Goal: Leave review/rating: Share an evaluation or opinion about a product, service, or content

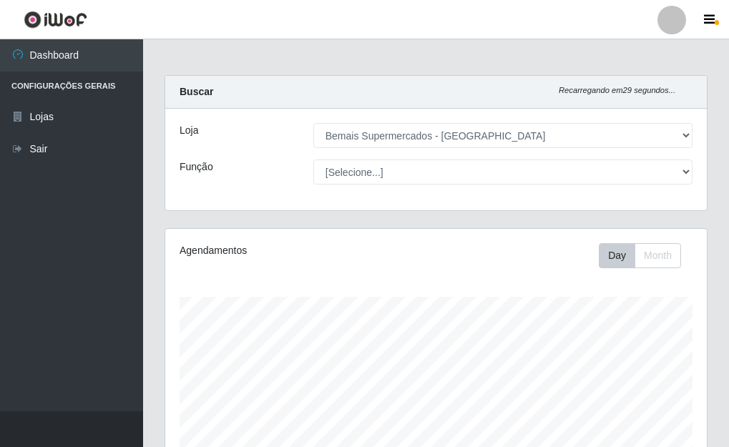
select select "249"
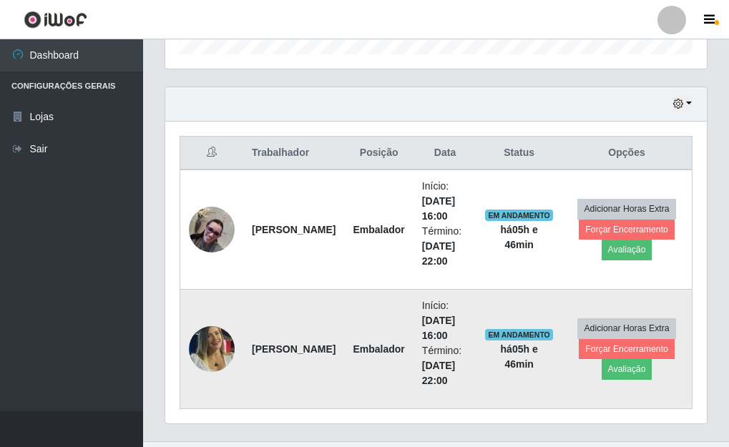
scroll to position [487, 0]
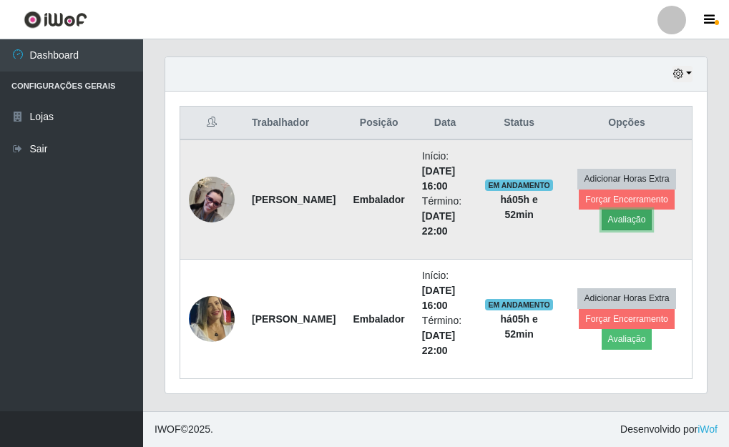
click at [616, 218] on button "Avaliação" at bounding box center [627, 220] width 51 height 20
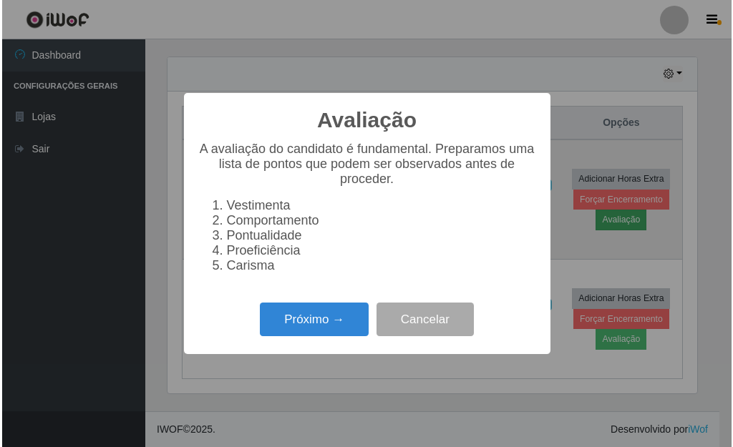
scroll to position [297, 533]
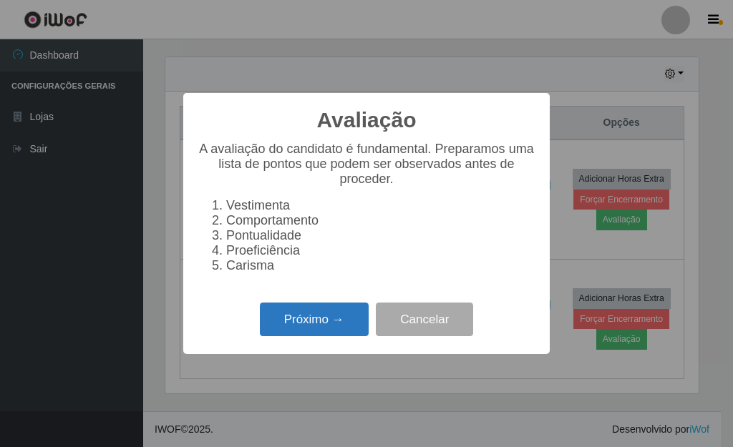
click at [359, 332] on button "Próximo →" at bounding box center [314, 320] width 109 height 34
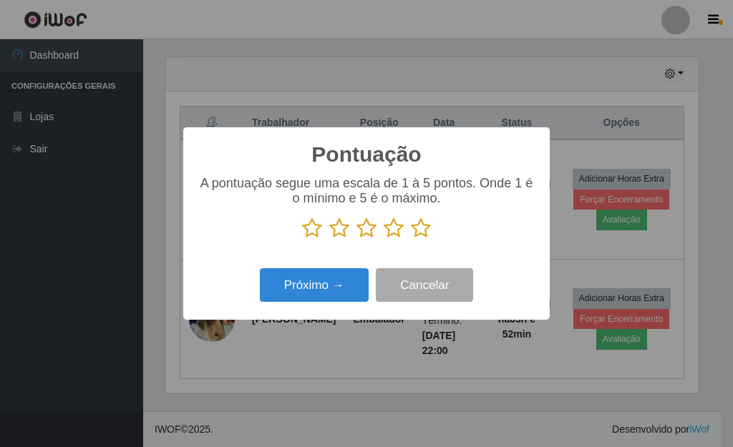
scroll to position [715176, 714940]
click at [418, 233] on icon at bounding box center [421, 228] width 20 height 21
click at [411, 239] on input "radio" at bounding box center [411, 239] width 0 height 0
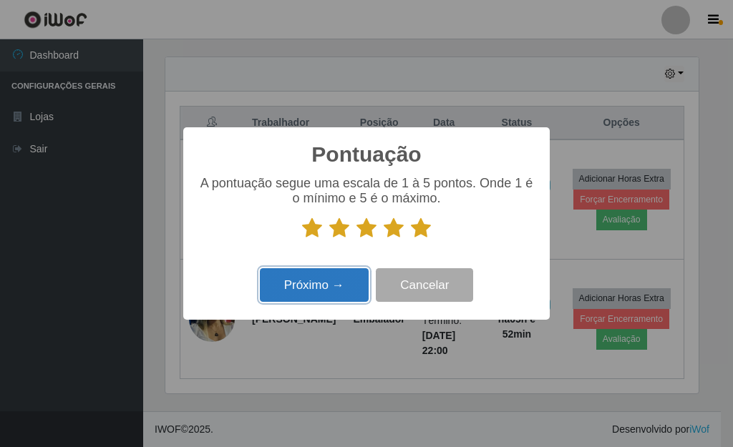
click at [341, 293] on button "Próximo →" at bounding box center [314, 285] width 109 height 34
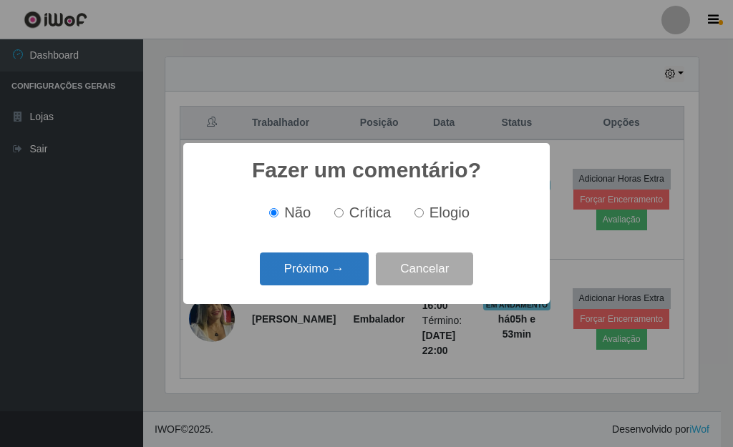
click at [343, 278] on button "Próximo →" at bounding box center [314, 270] width 109 height 34
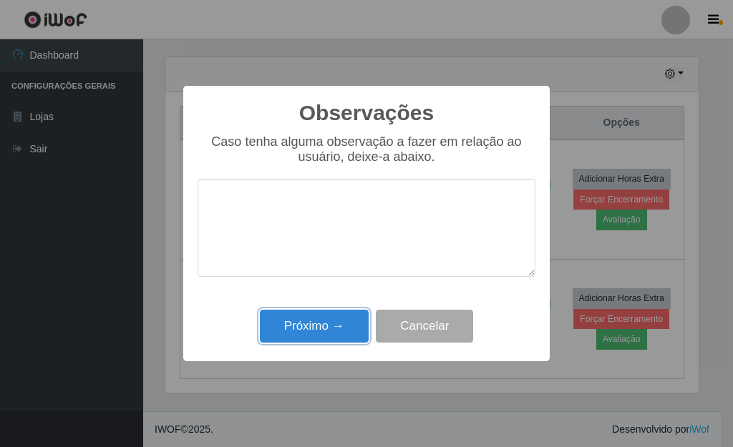
click at [351, 326] on button "Próximo →" at bounding box center [314, 327] width 109 height 34
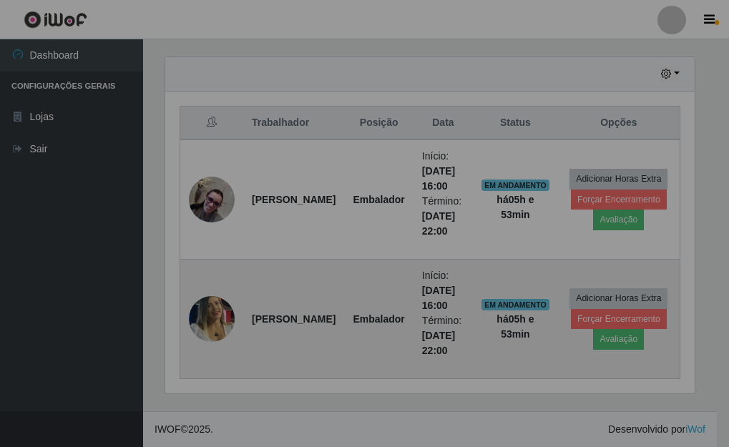
scroll to position [297, 542]
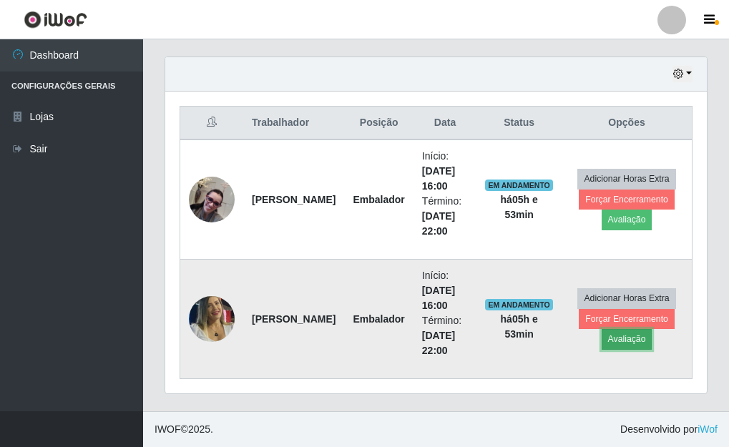
click at [623, 343] on button "Avaliação" at bounding box center [627, 339] width 51 height 20
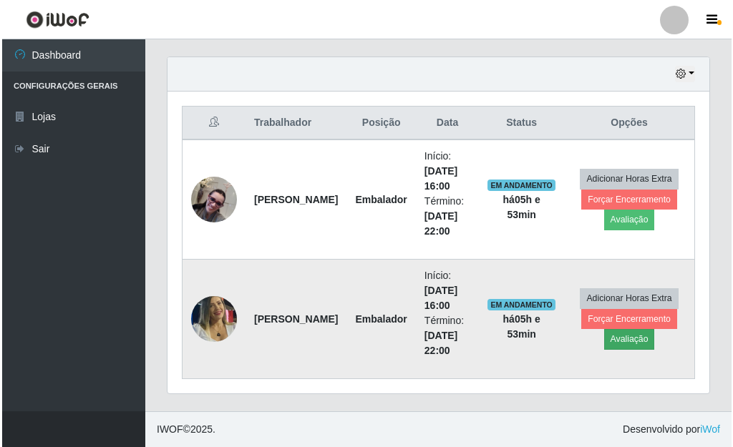
scroll to position [297, 533]
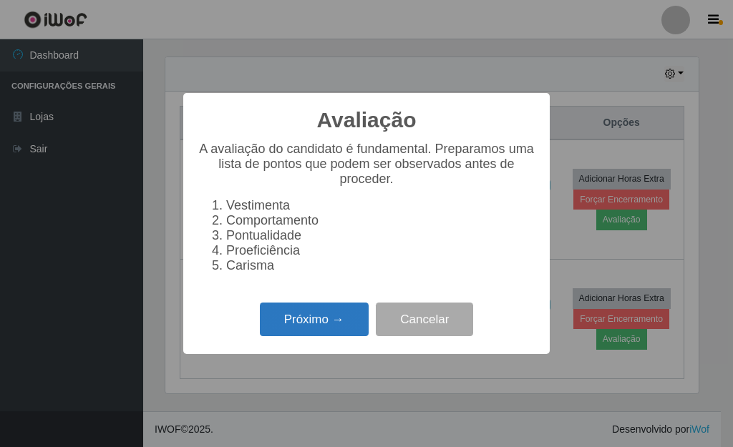
click at [333, 336] on button "Próximo →" at bounding box center [314, 320] width 109 height 34
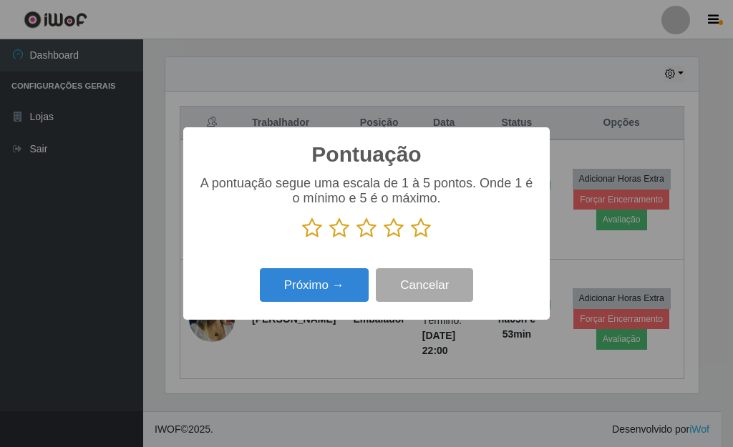
click at [419, 232] on icon at bounding box center [421, 228] width 20 height 21
click at [411, 239] on input "radio" at bounding box center [411, 239] width 0 height 0
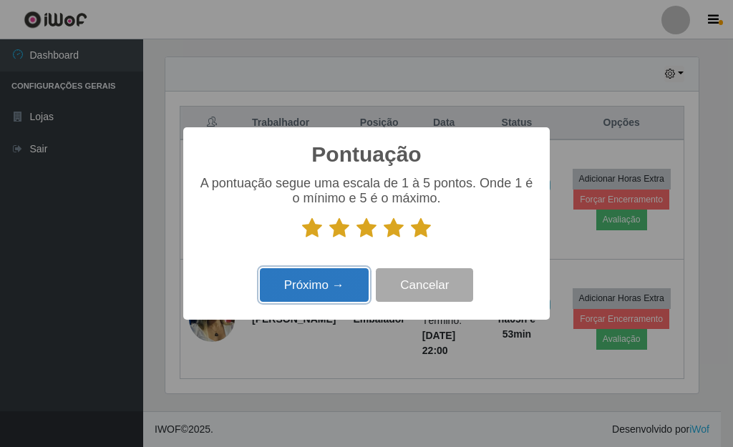
click at [336, 280] on button "Próximo →" at bounding box center [314, 285] width 109 height 34
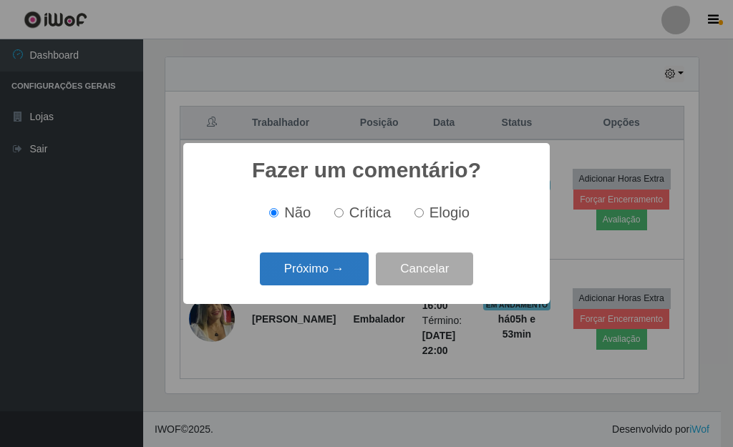
click at [343, 277] on button "Próximo →" at bounding box center [314, 270] width 109 height 34
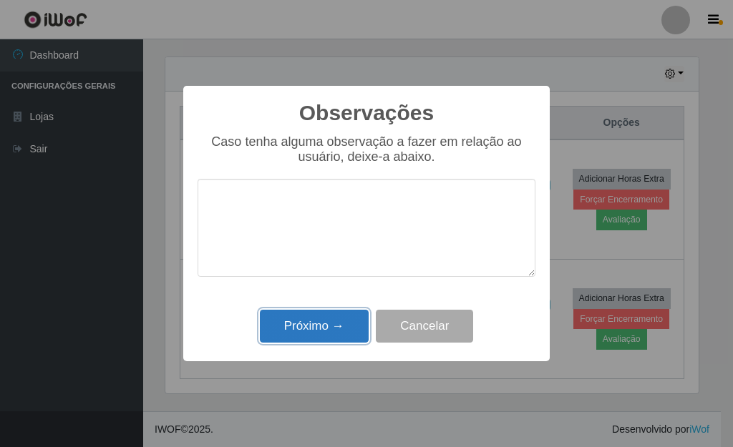
click at [346, 325] on button "Próximo →" at bounding box center [314, 327] width 109 height 34
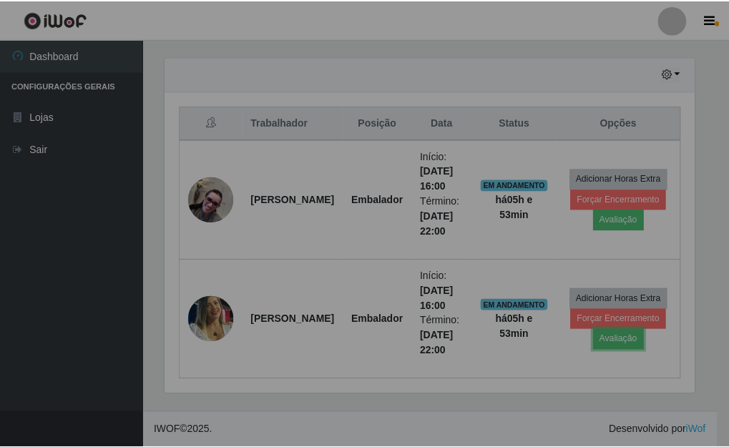
scroll to position [297, 542]
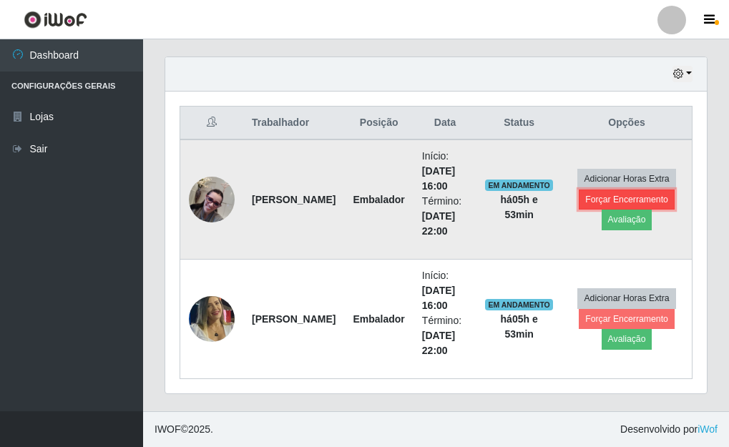
click at [607, 196] on button "Forçar Encerramento" at bounding box center [627, 200] width 96 height 20
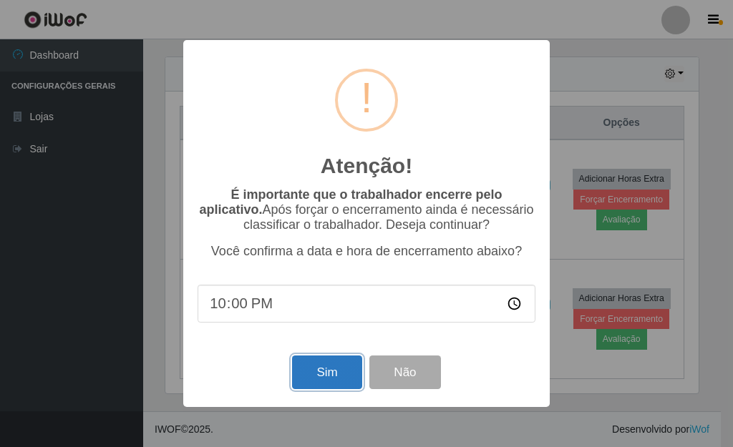
click at [332, 380] on button "Sim" at bounding box center [326, 373] width 69 height 34
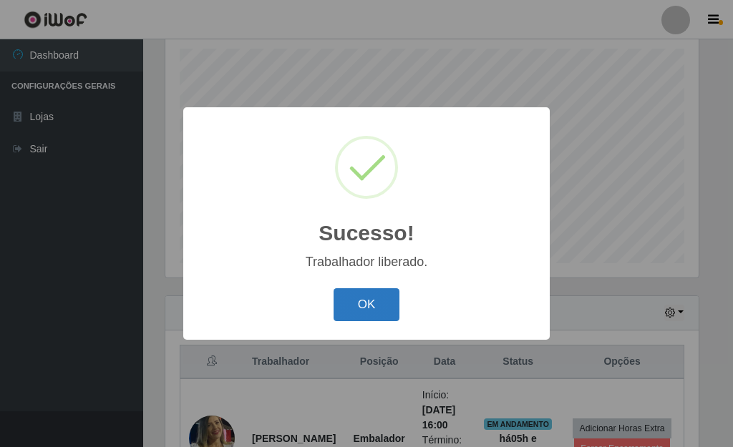
click at [382, 311] on button "OK" at bounding box center [366, 305] width 67 height 34
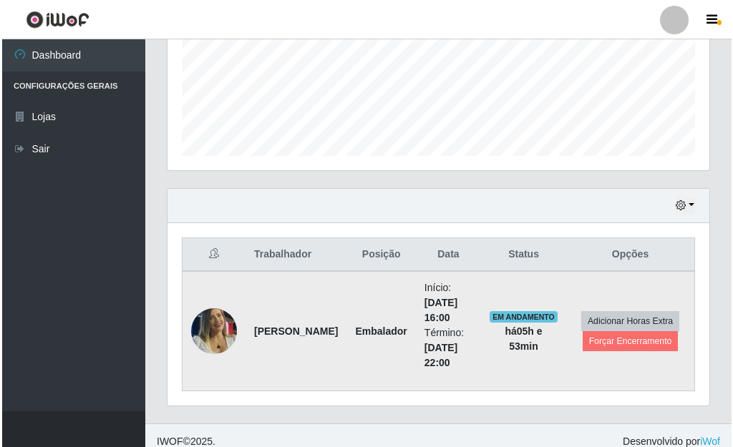
scroll to position [368, 0]
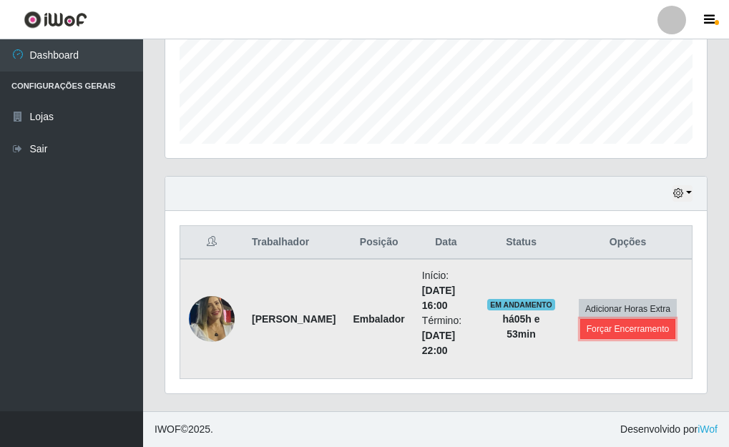
click at [592, 328] on button "Forçar Encerramento" at bounding box center [628, 329] width 96 height 20
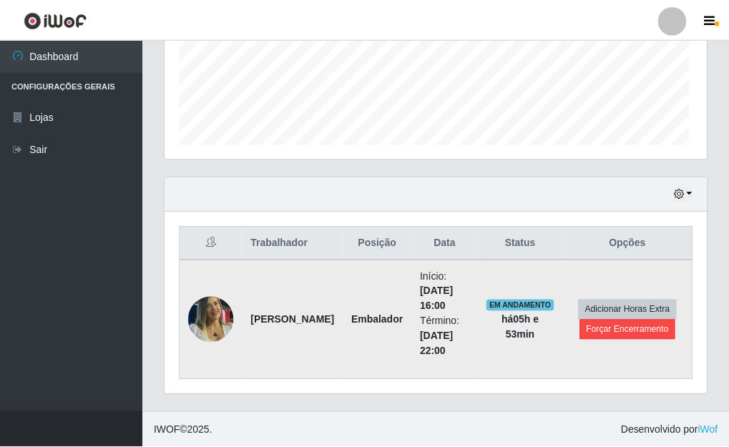
scroll to position [297, 533]
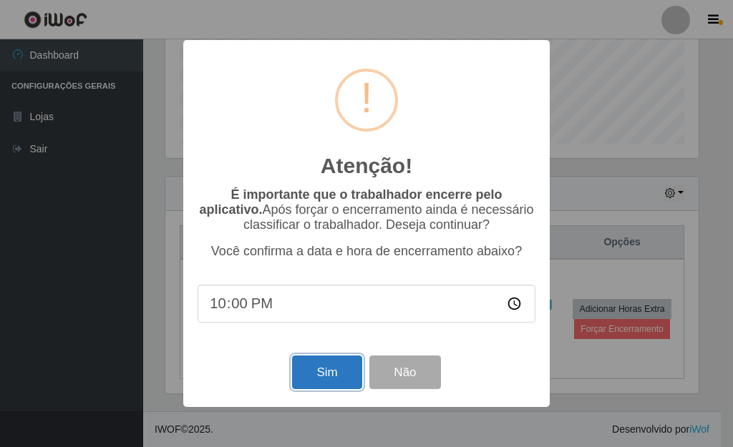
click at [333, 378] on button "Sim" at bounding box center [326, 373] width 69 height 34
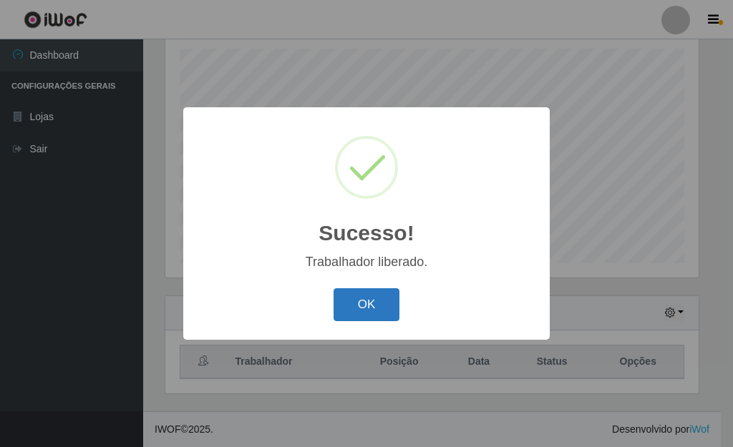
click at [370, 313] on button "OK" at bounding box center [366, 305] width 67 height 34
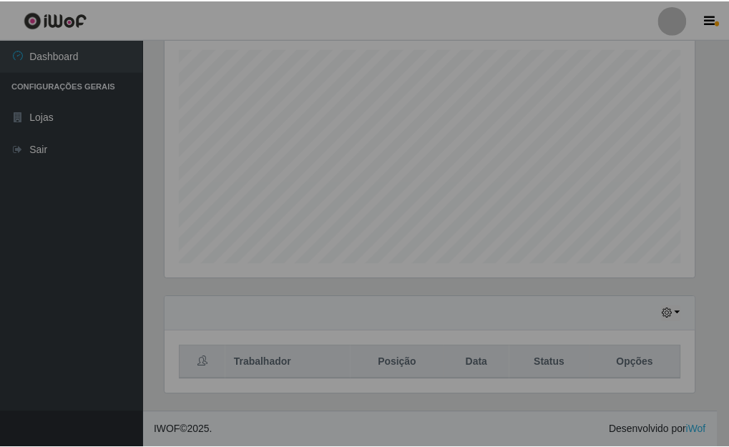
scroll to position [0, 0]
